Goal: Use online tool/utility: Utilize a website feature to perform a specific function

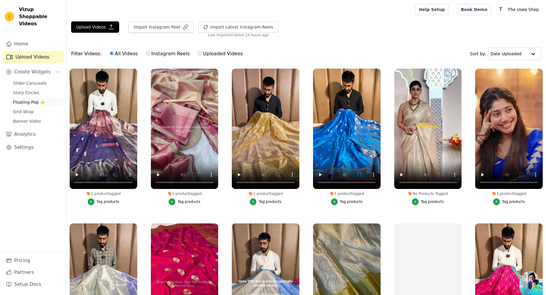
scroll to position [198, 0]
click at [47, 98] on link "Floating-Pop ⭐" at bounding box center [36, 102] width 54 height 8
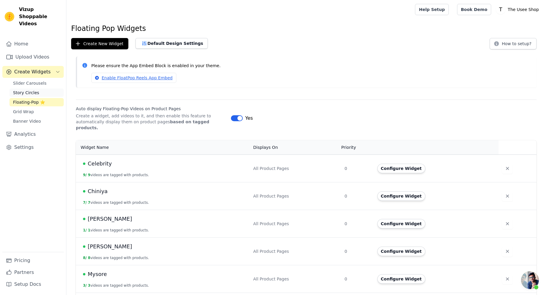
click at [41, 88] on link "Story Circles" at bounding box center [36, 92] width 54 height 8
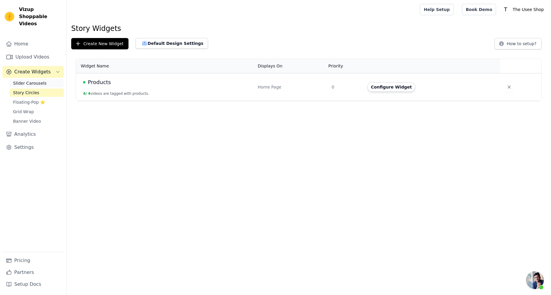
click at [41, 80] on span "Slider Carousels" at bounding box center [30, 83] width 34 height 6
click at [394, 87] on button "Configure Widget" at bounding box center [395, 86] width 48 height 9
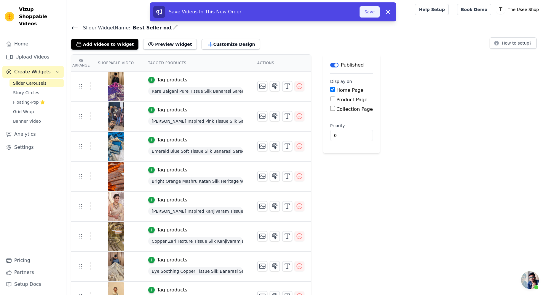
click at [371, 13] on button "Save" at bounding box center [370, 11] width 20 height 11
